Goal: Task Accomplishment & Management: Use online tool/utility

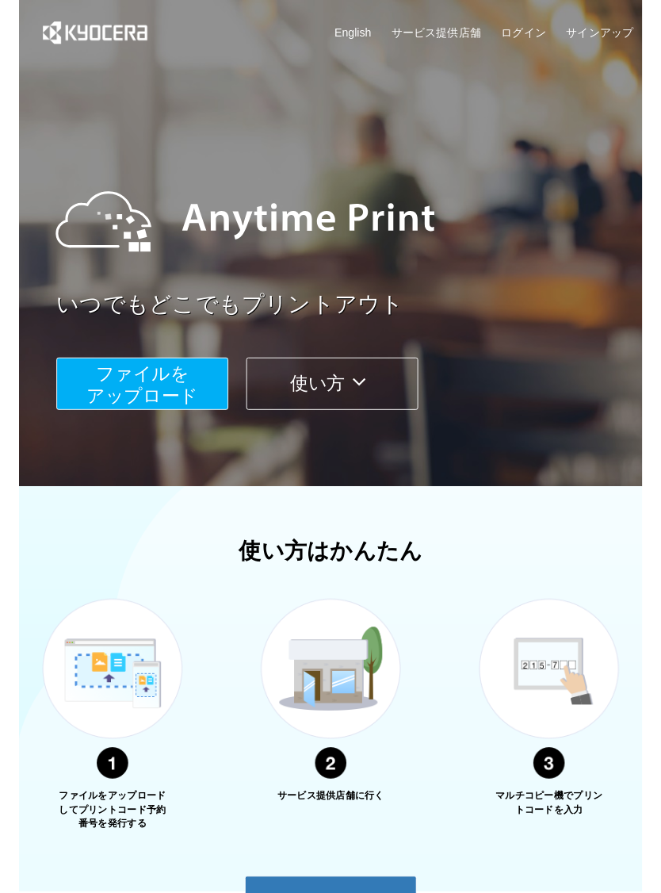
scroll to position [19, 0]
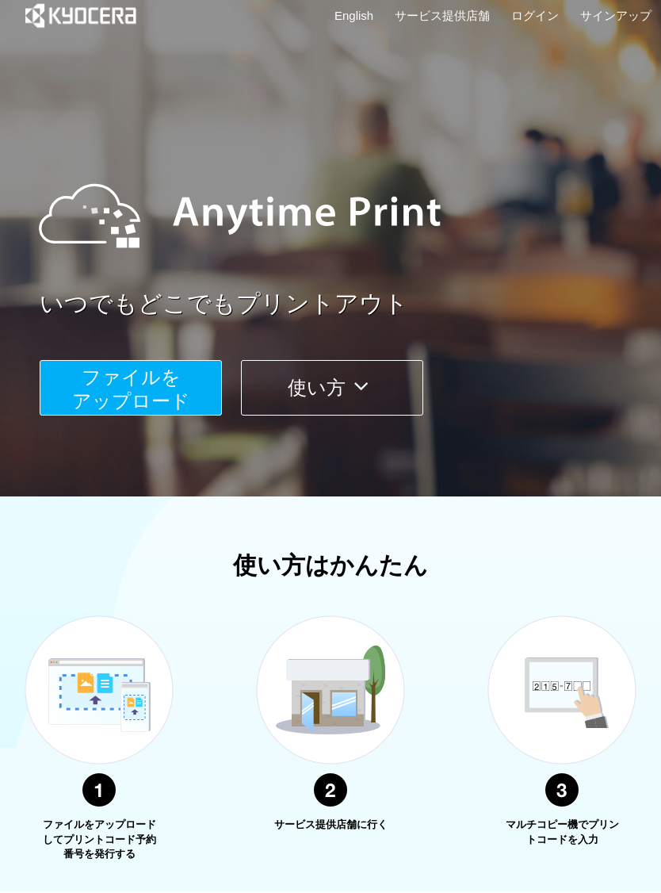
click at [112, 377] on span "ファイルを ​​アップロード" at bounding box center [131, 388] width 118 height 45
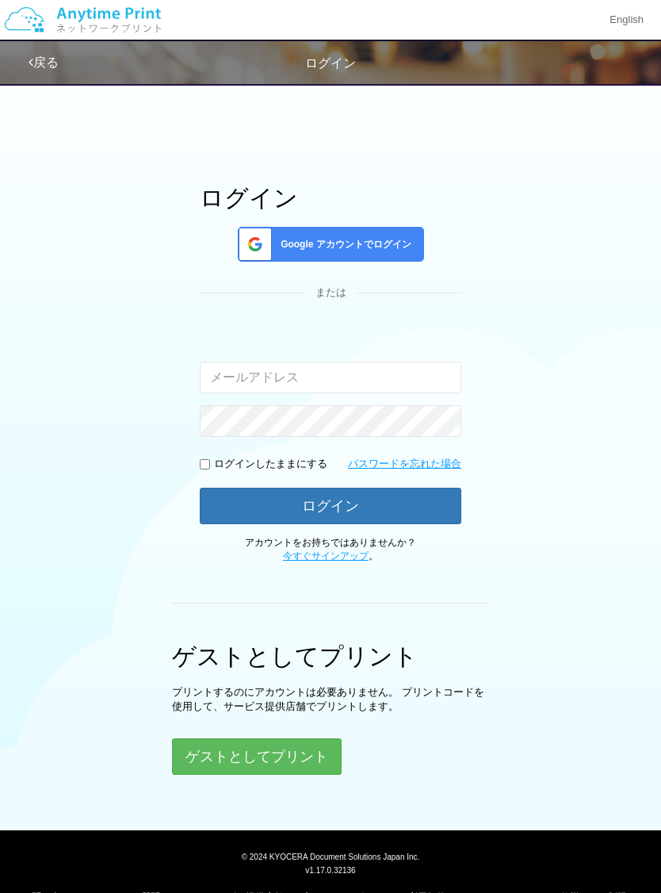
click at [384, 243] on span "Google アカウントでログイン" at bounding box center [342, 244] width 137 height 13
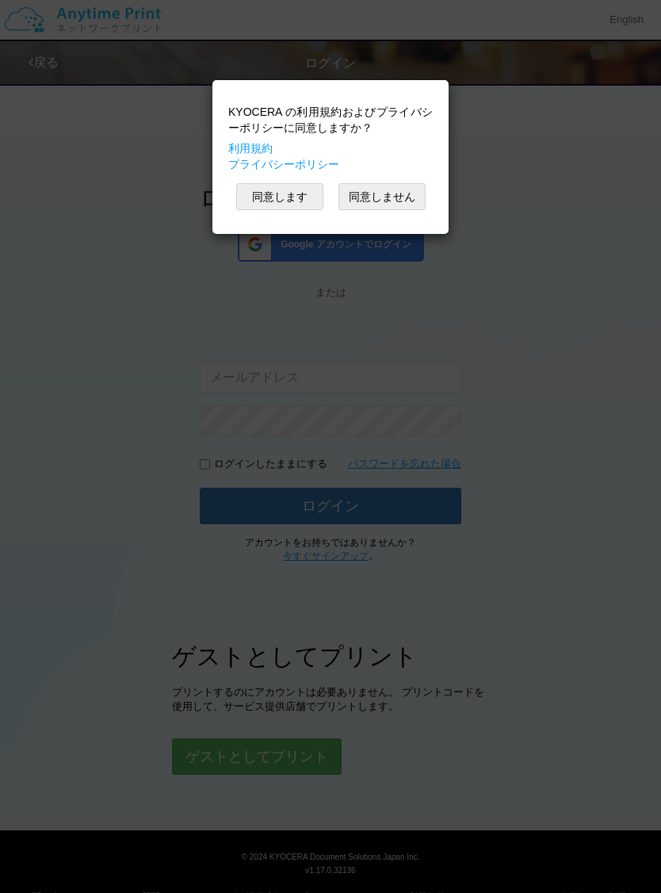
click at [289, 194] on button "同意します" at bounding box center [279, 196] width 87 height 27
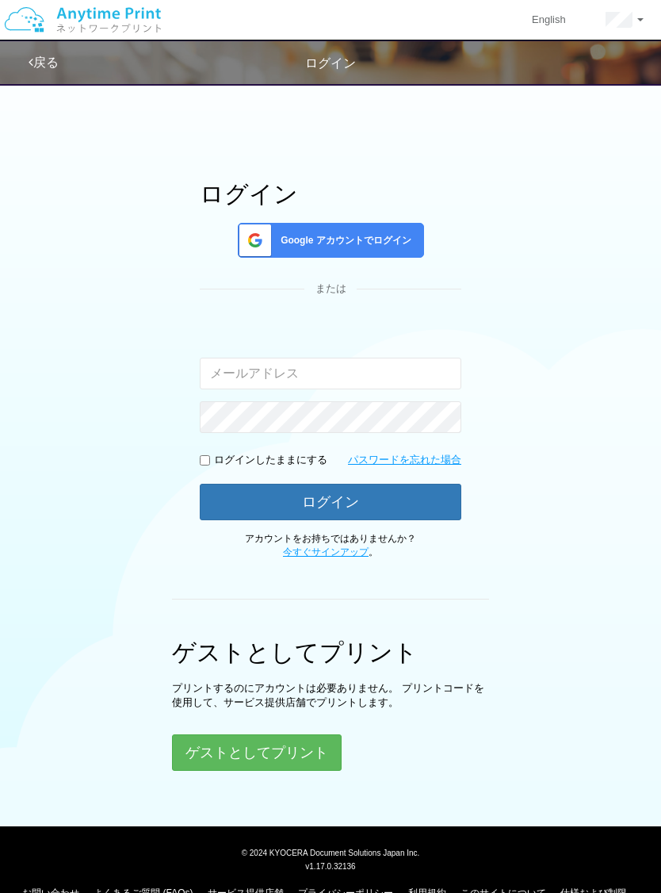
scroll to position [21, 0]
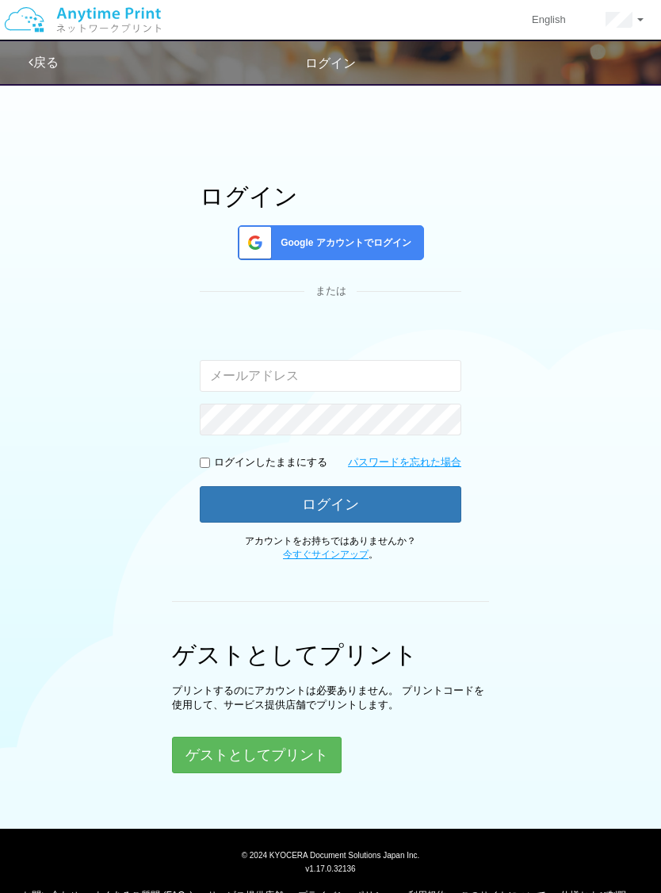
click at [305, 745] on button "ゲストとしてプリント" at bounding box center [257, 755] width 170 height 36
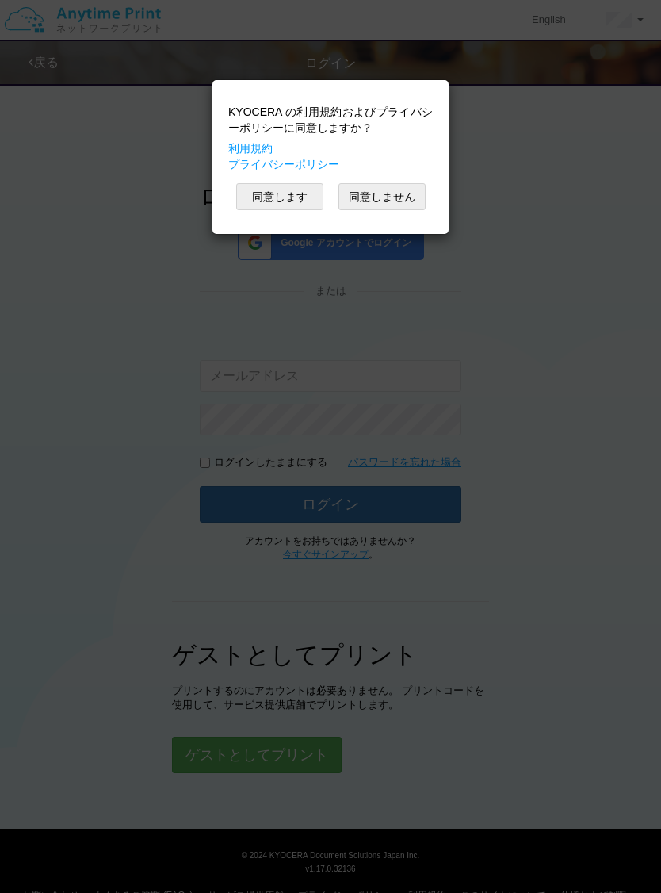
click at [286, 196] on button "同意します" at bounding box center [279, 196] width 87 height 27
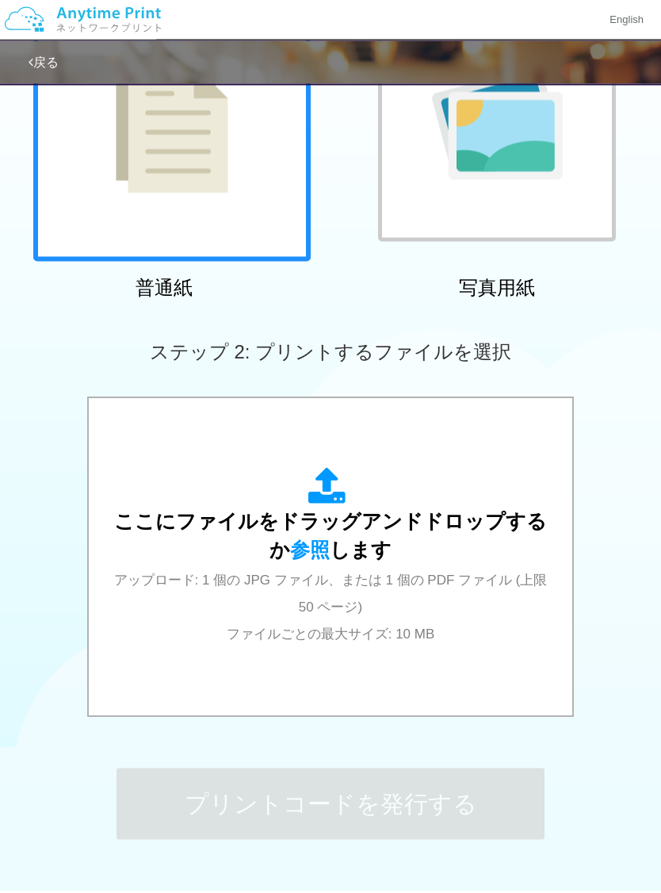
scroll to position [293, 0]
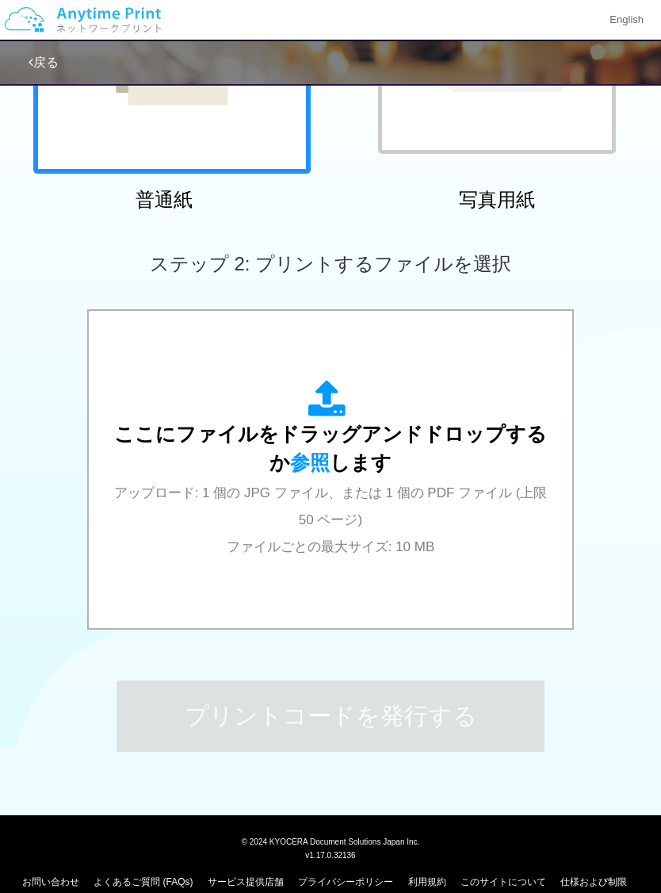
click at [163, 451] on div "ここにファイルをドラッグアンドドロップするか 参照 します アップロード: 1 個の JPG ファイル、または 1 個の PDF ファイル (上限 50 ペー…" at bounding box center [331, 469] width 452 height 179
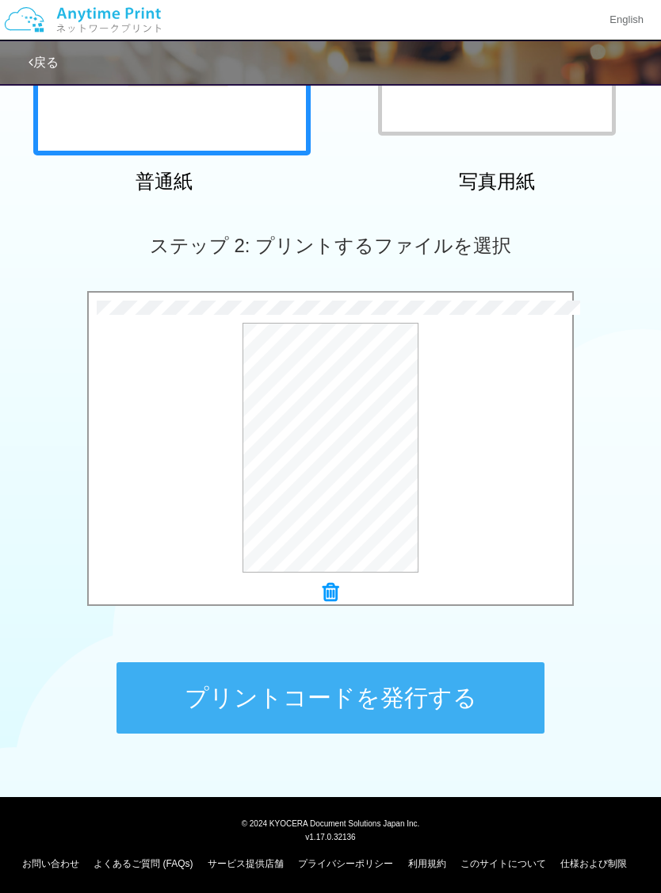
scroll to position [312, 0]
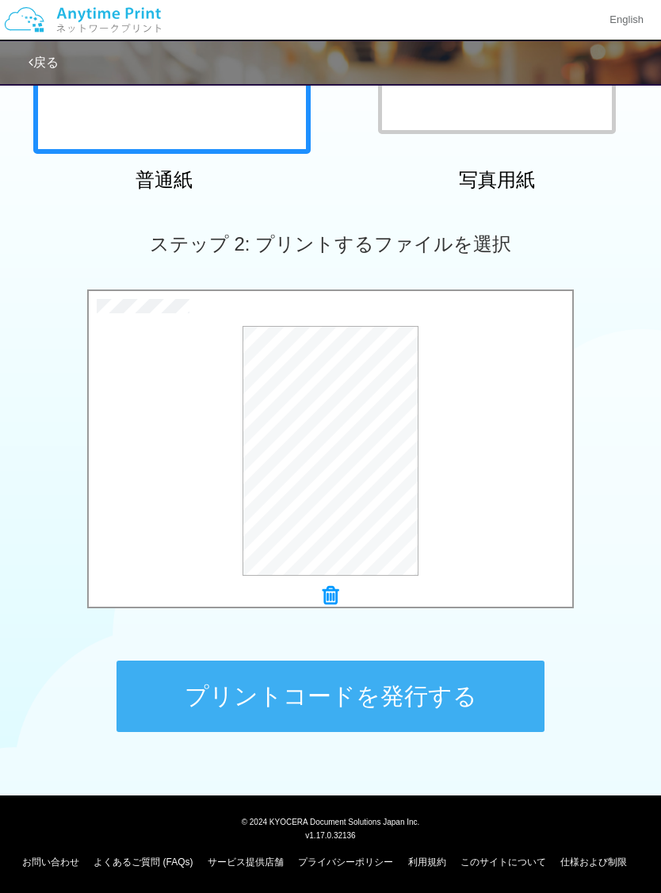
click at [456, 697] on button "プリントコードを発行する" at bounding box center [331, 696] width 428 height 71
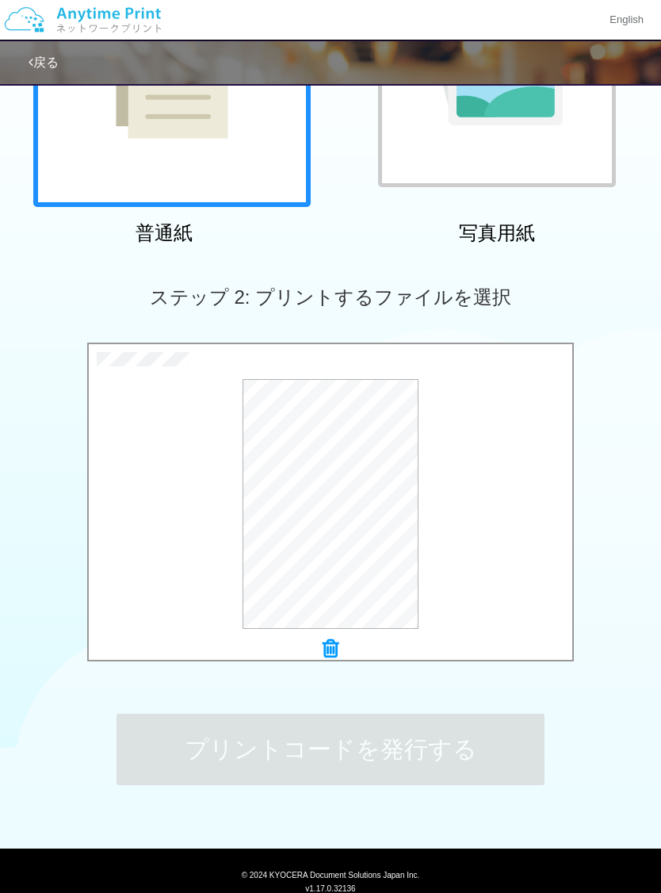
scroll to position [293, 0]
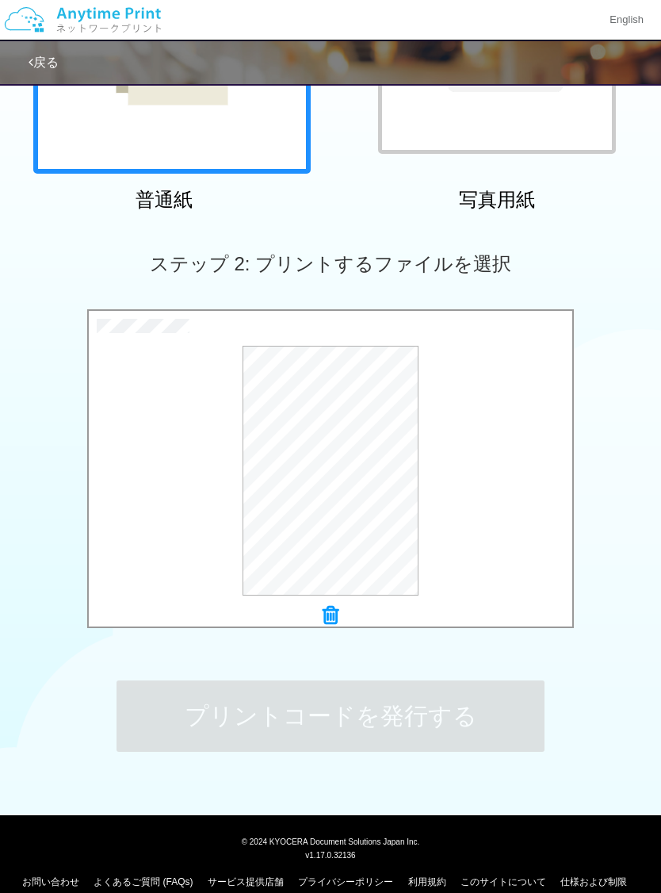
click at [569, 657] on div "ステップ 1: 用紙の種類を選択 普通紙 写真用紙 普通紙 写真用紙 previous next slide 1 of 2 comma.current.act…" at bounding box center [330, 290] width 661 height 1017
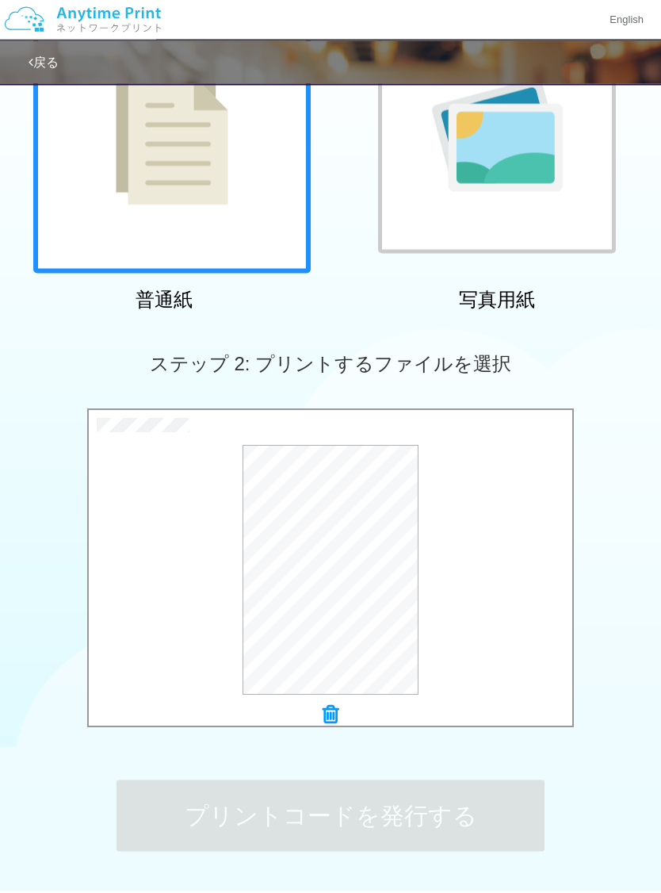
scroll to position [0, 0]
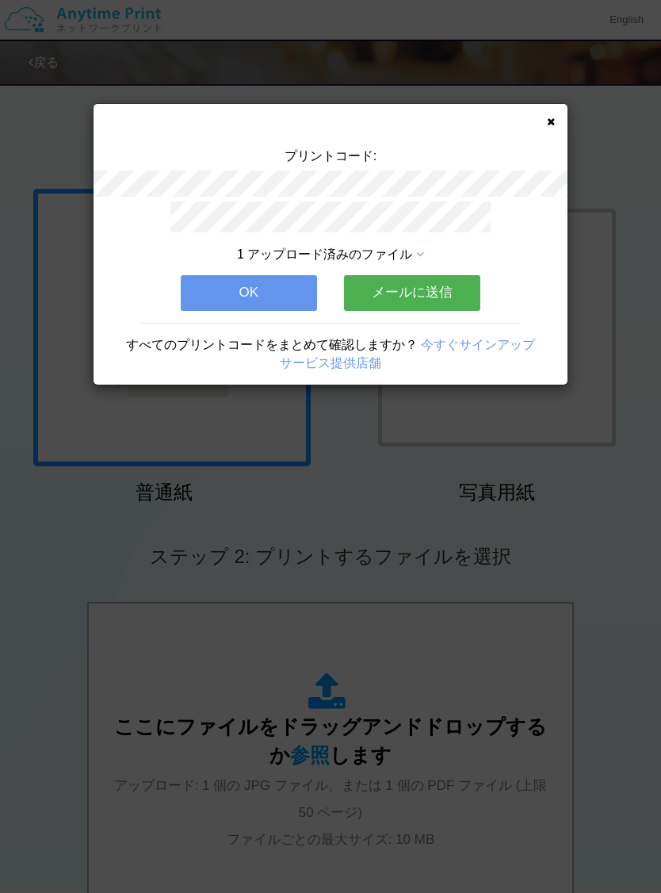
click at [287, 289] on button "OK" at bounding box center [249, 292] width 136 height 35
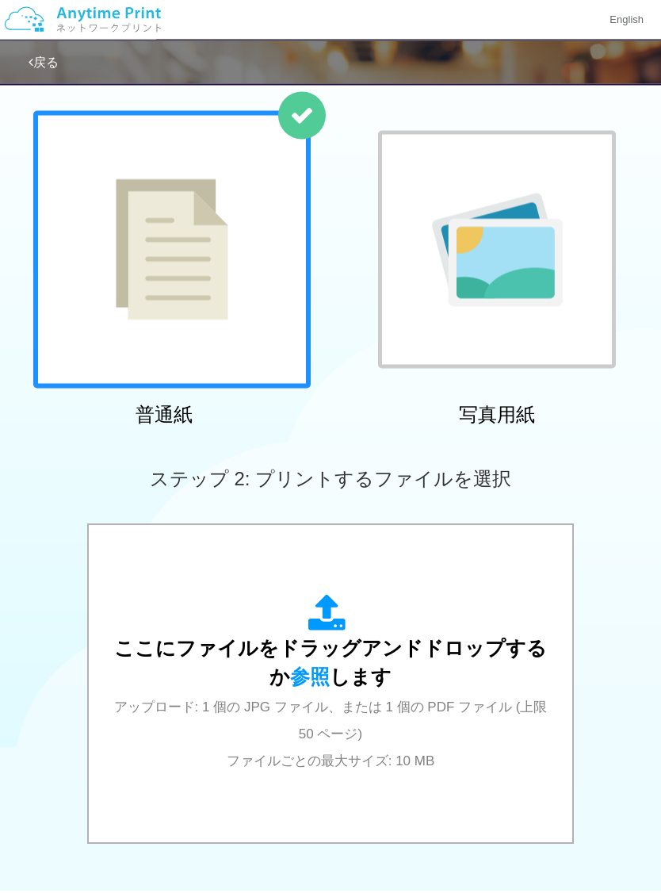
scroll to position [293, 0]
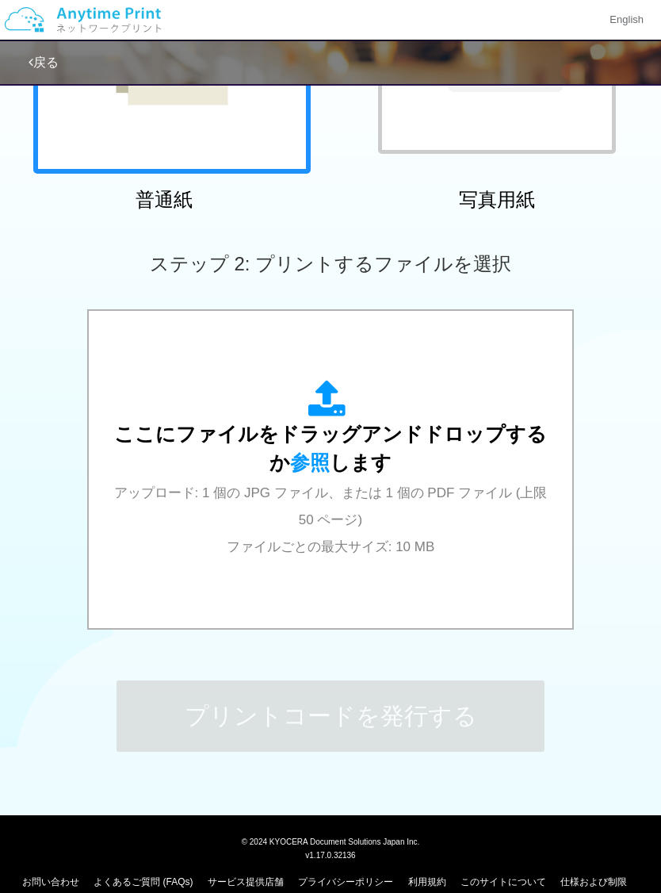
click at [157, 475] on div "ここにファイルをドラッグアンドドロップするか 参照 します アップロード: 1 個の JPG ファイル、または 1 個の PDF ファイル (上限 50 ペー…" at bounding box center [331, 469] width 452 height 179
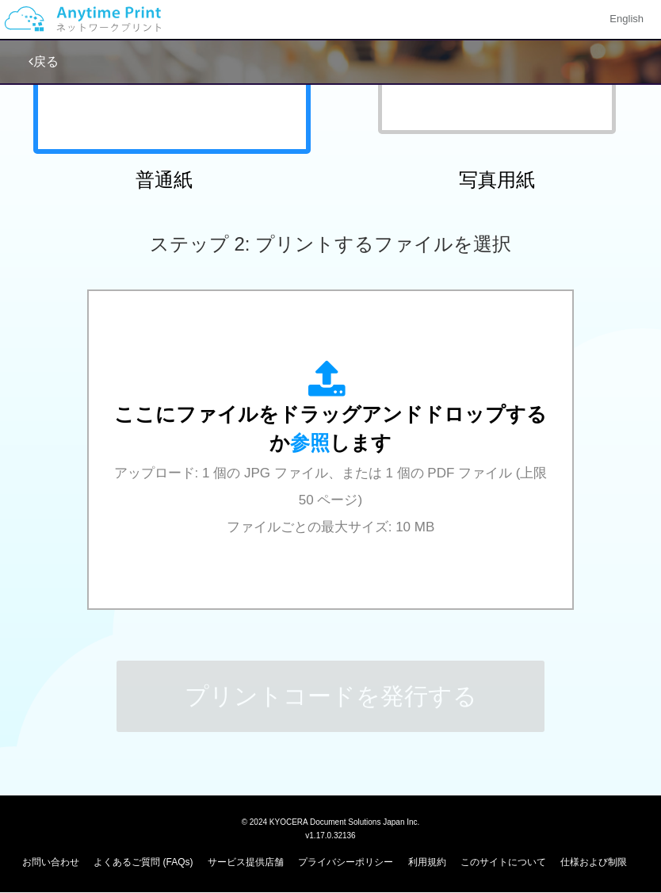
scroll to position [312, 0]
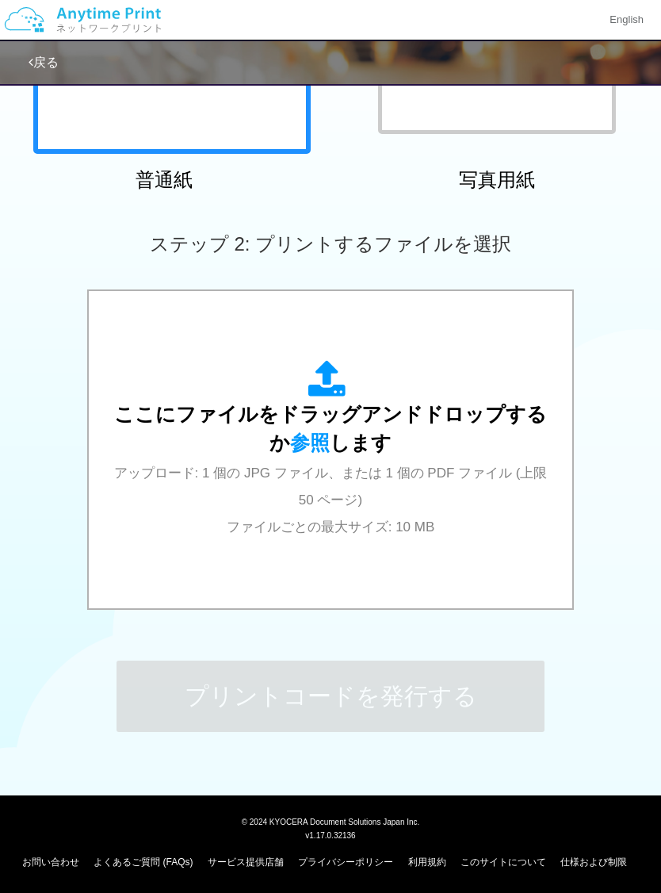
click at [160, 444] on div "ここにファイルをドラッグアンドドロップするか 参照 します アップロード: 1 個の JPG ファイル、または 1 個の PDF ファイル (上限 50 ペー…" at bounding box center [331, 449] width 452 height 179
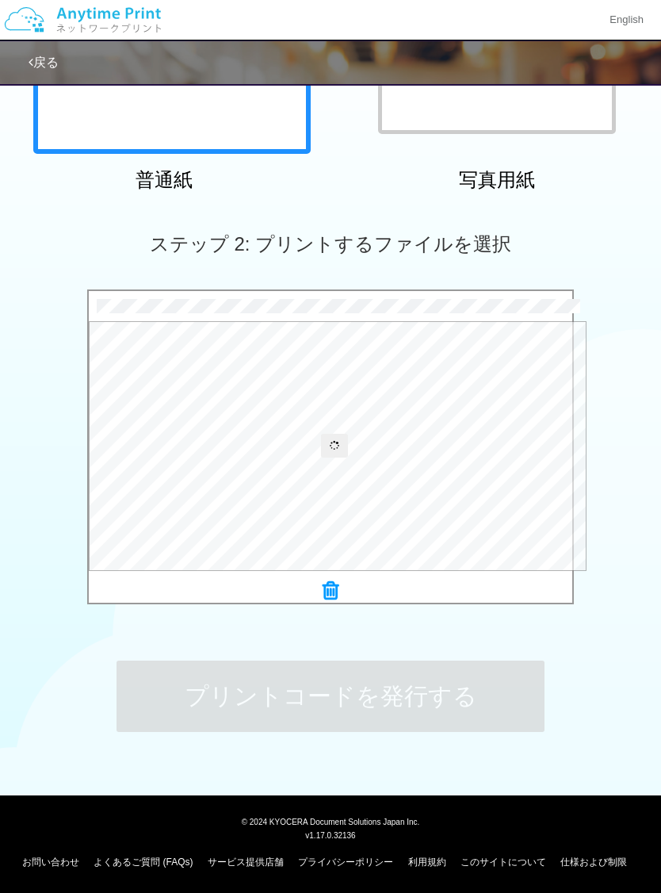
click at [332, 592] on icon at bounding box center [331, 591] width 16 height 21
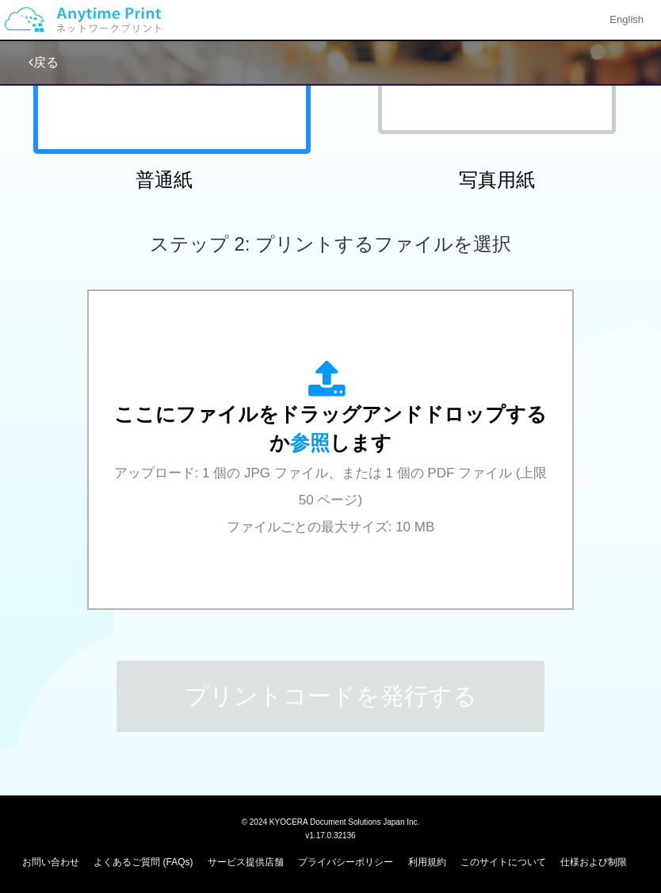
click at [434, 508] on div "ここにファイルをドラッグアンドドロップするか 参照 します アップロード: 1 個の JPG ファイル、または 1 個の PDF ファイル (上限 50 ペー…" at bounding box center [331, 449] width 452 height 179
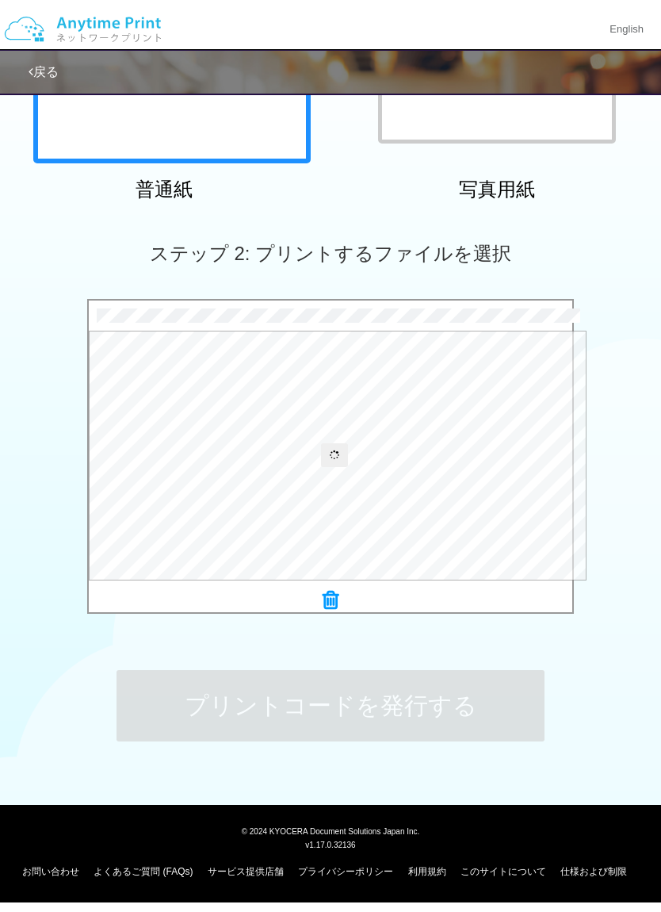
scroll to position [293, 0]
